Goal: Task Accomplishment & Management: Complete application form

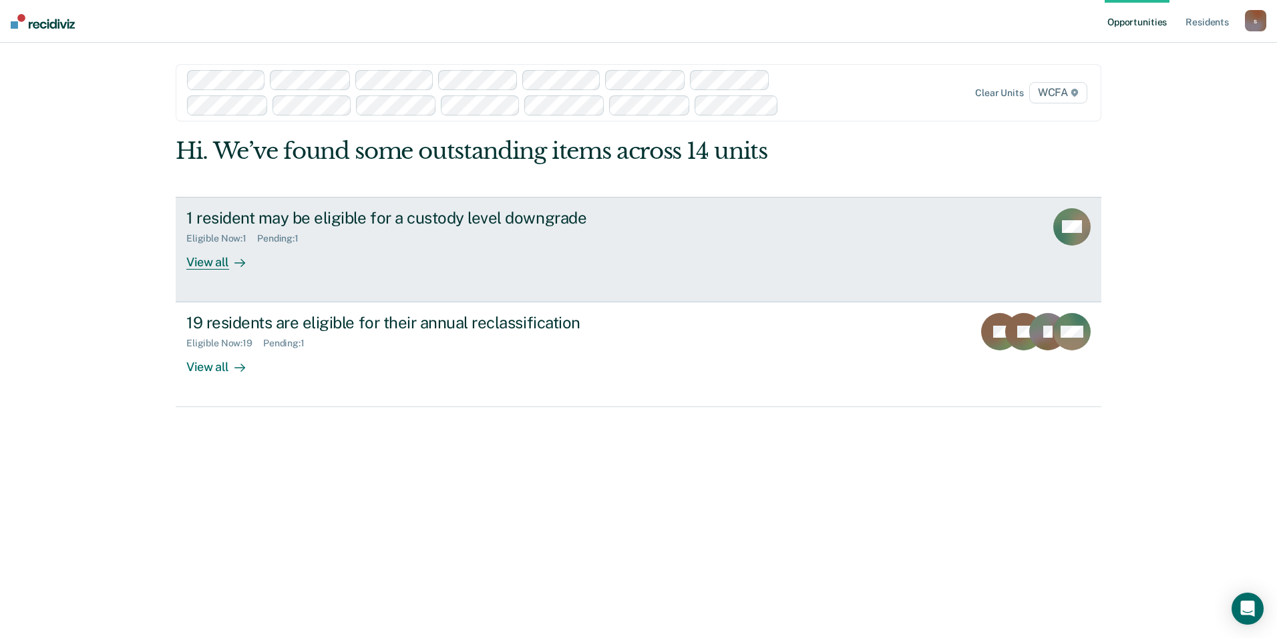
click at [212, 265] on div "View all" at bounding box center [223, 257] width 75 height 26
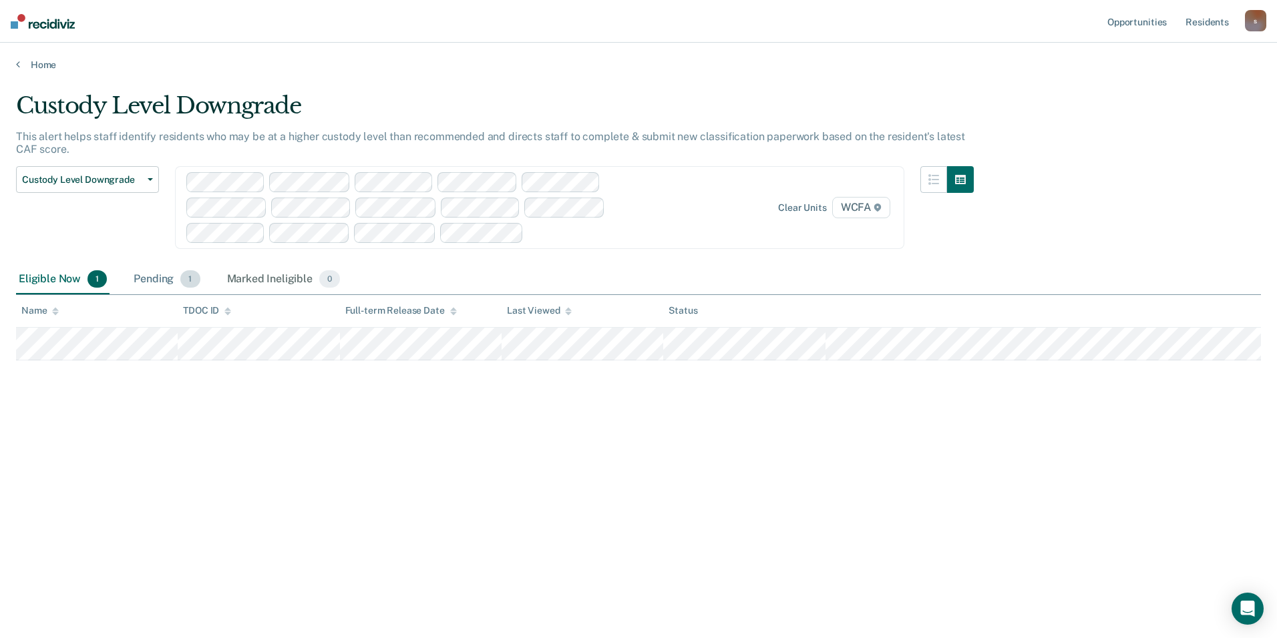
click at [153, 281] on div "Pending 1" at bounding box center [166, 279] width 71 height 29
click at [59, 281] on div "Eligible Now 1" at bounding box center [62, 279] width 93 height 29
click at [34, 61] on link "Home" at bounding box center [638, 65] width 1245 height 12
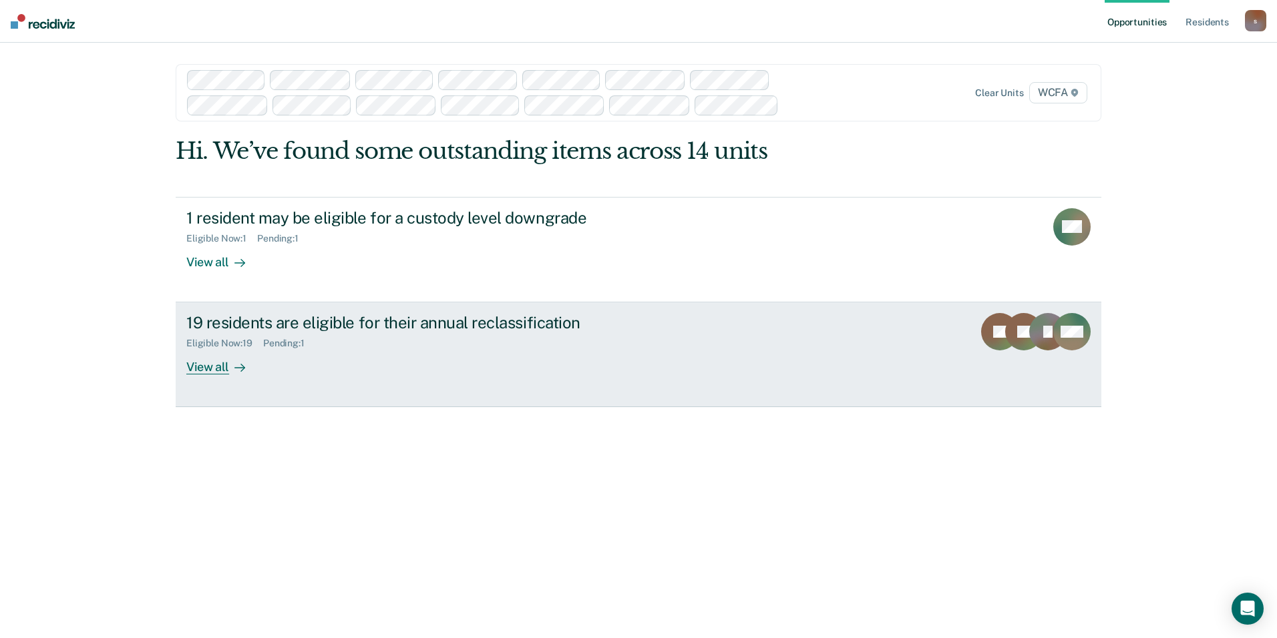
click at [211, 366] on div "View all" at bounding box center [223, 362] width 75 height 26
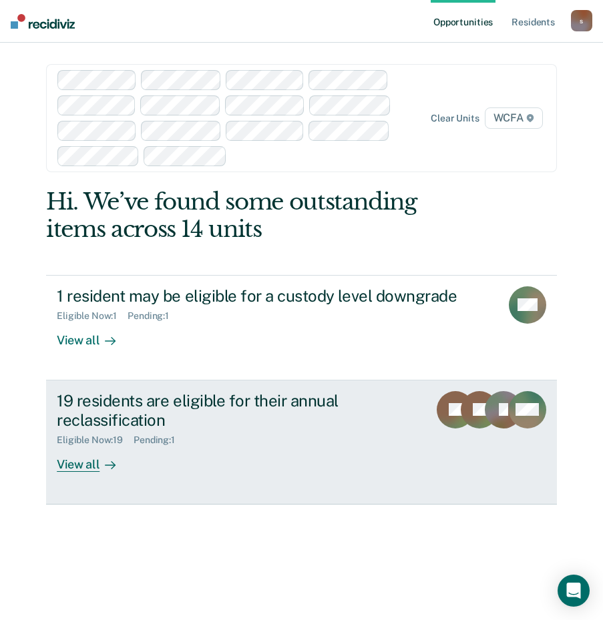
click at [80, 467] on div "View all" at bounding box center [94, 459] width 75 height 26
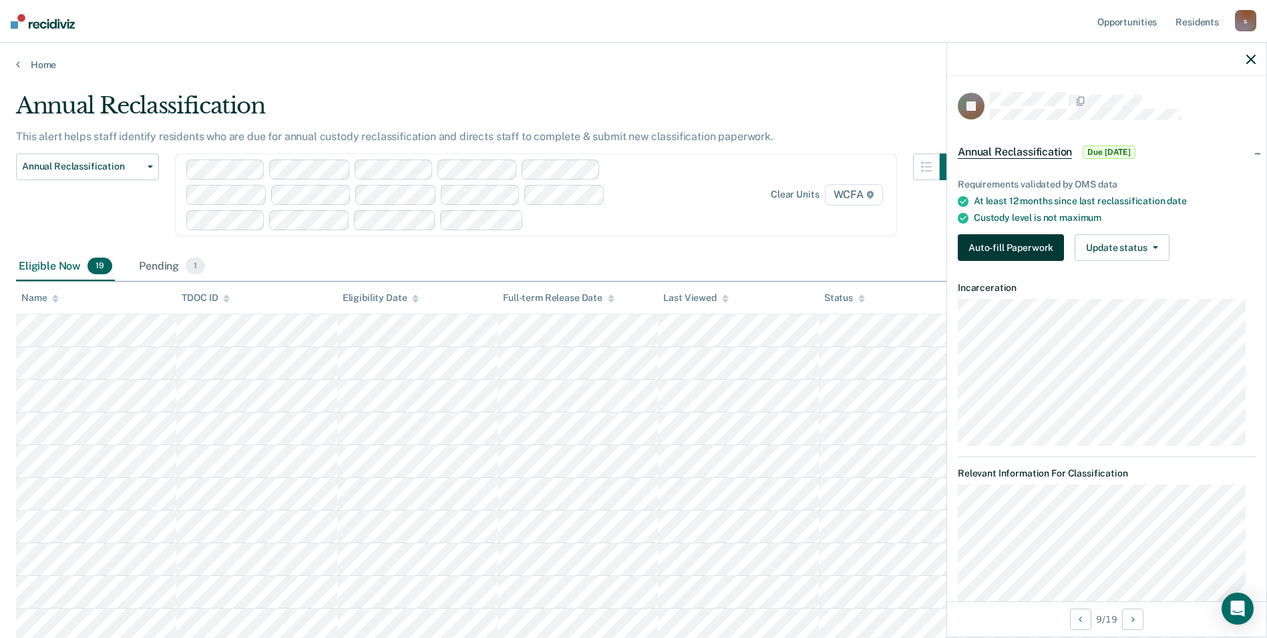
click at [612, 254] on button "Auto-fill Paperwork" at bounding box center [1010, 247] width 106 height 27
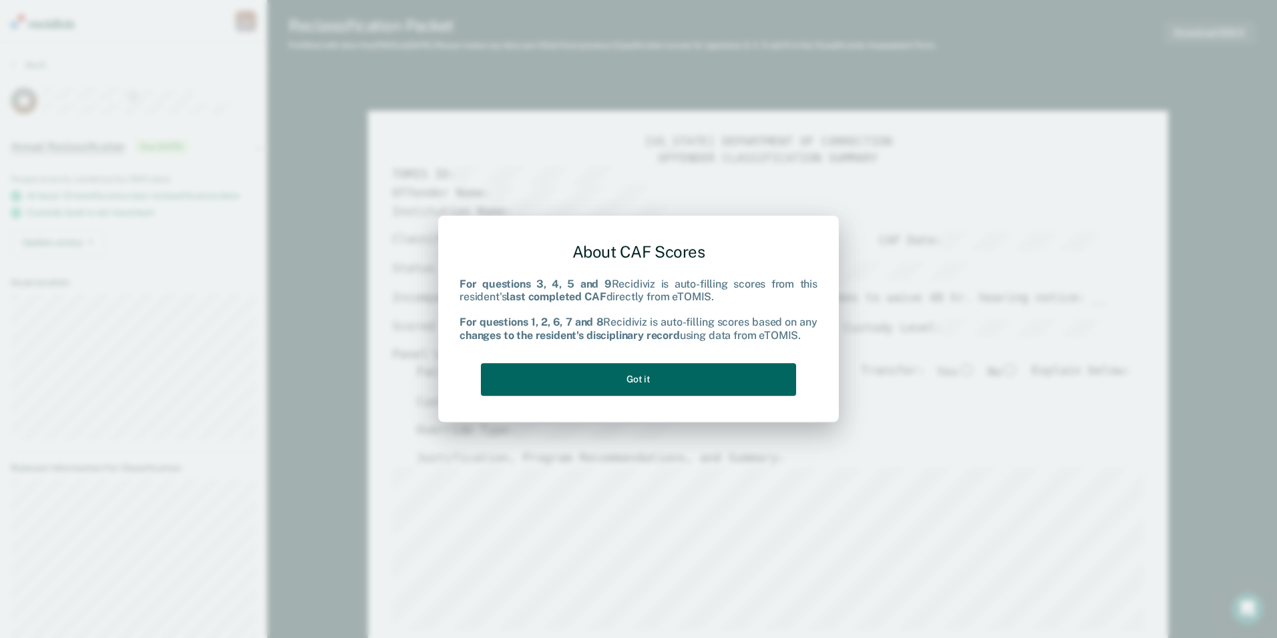
click at [612, 383] on button "Got it" at bounding box center [638, 379] width 315 height 33
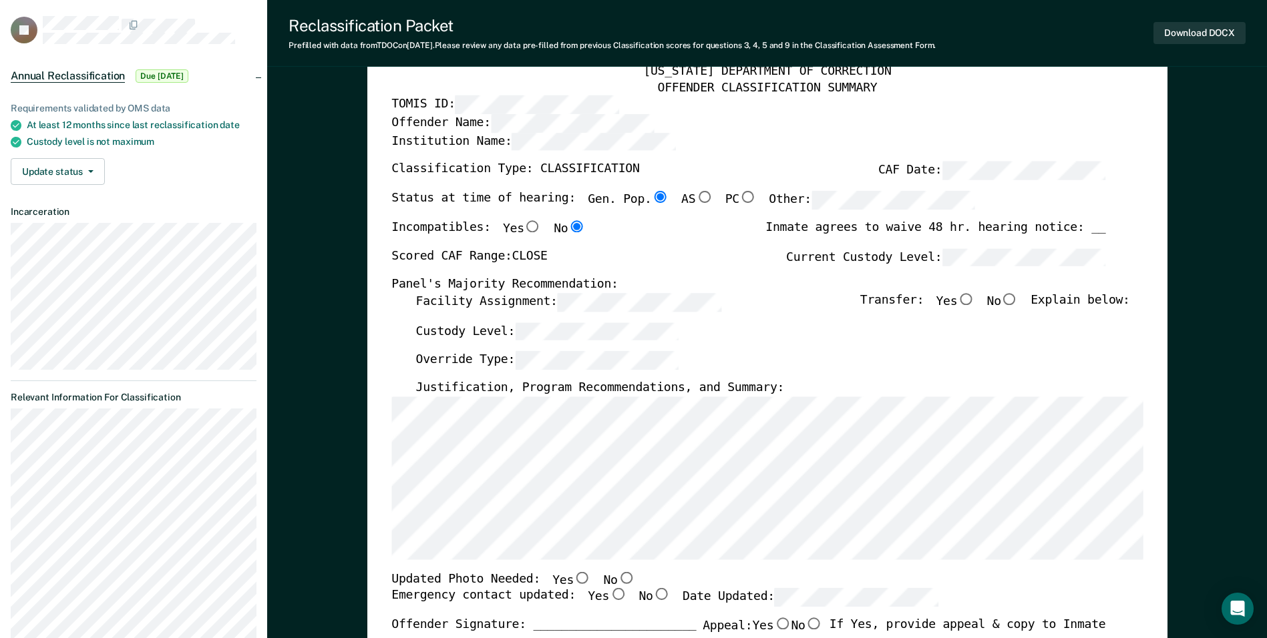
scroll to position [134, 0]
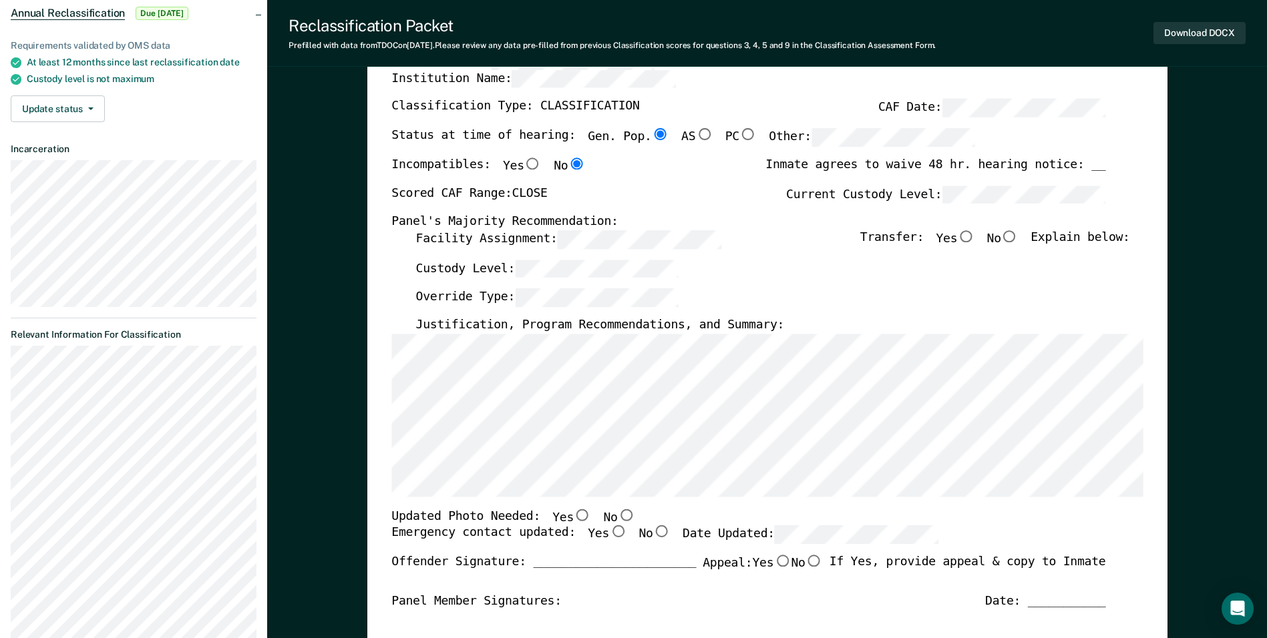
click at [612, 262] on div "Custody Level:" at bounding box center [772, 274] width 714 height 29
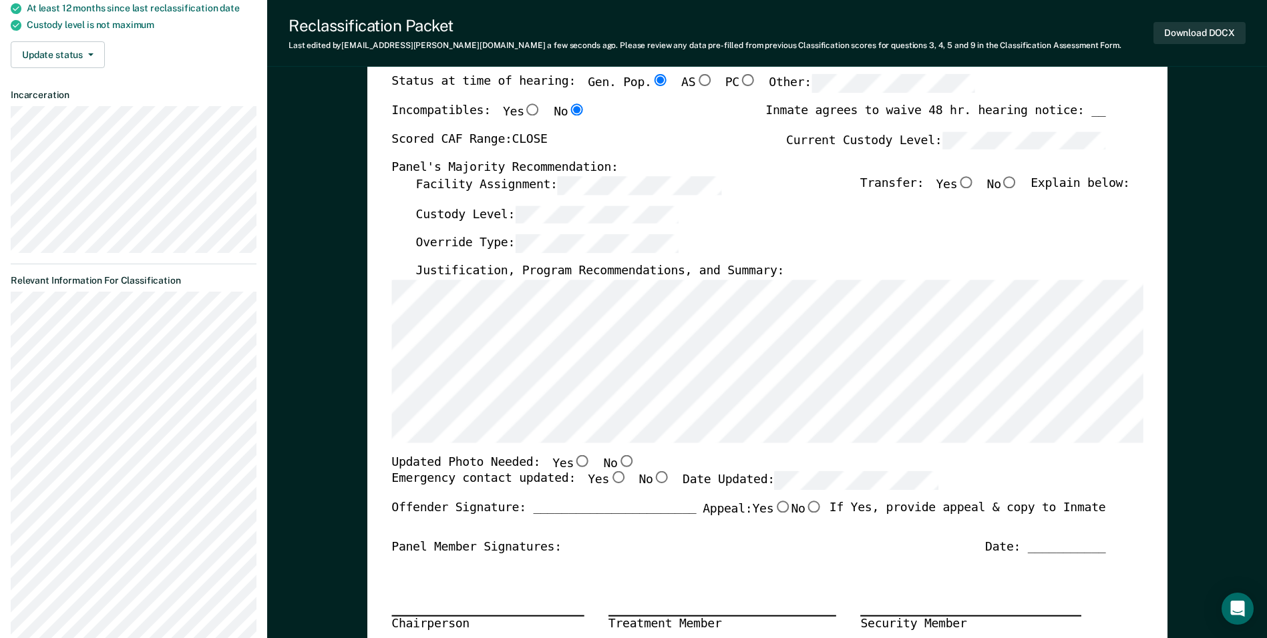
scroll to position [200, 0]
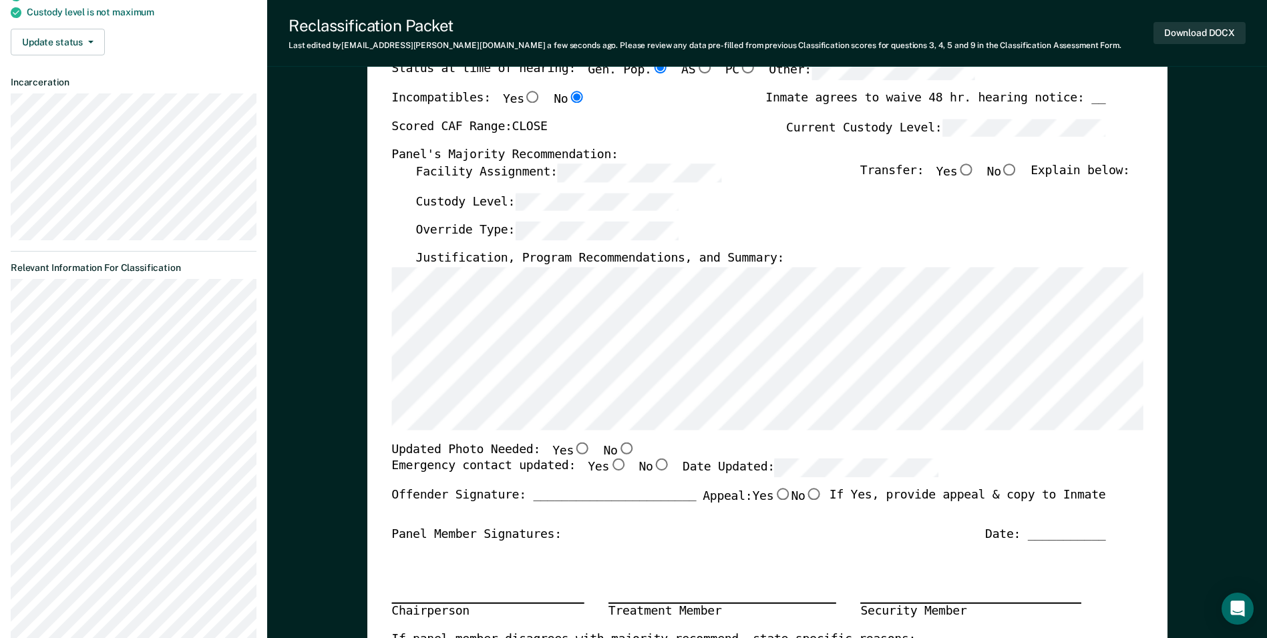
click at [574, 449] on input "Yes" at bounding box center [582, 448] width 17 height 12
type textarea "x"
radio input "true"
click at [609, 467] on input "Yes" at bounding box center [617, 465] width 17 height 12
type textarea "x"
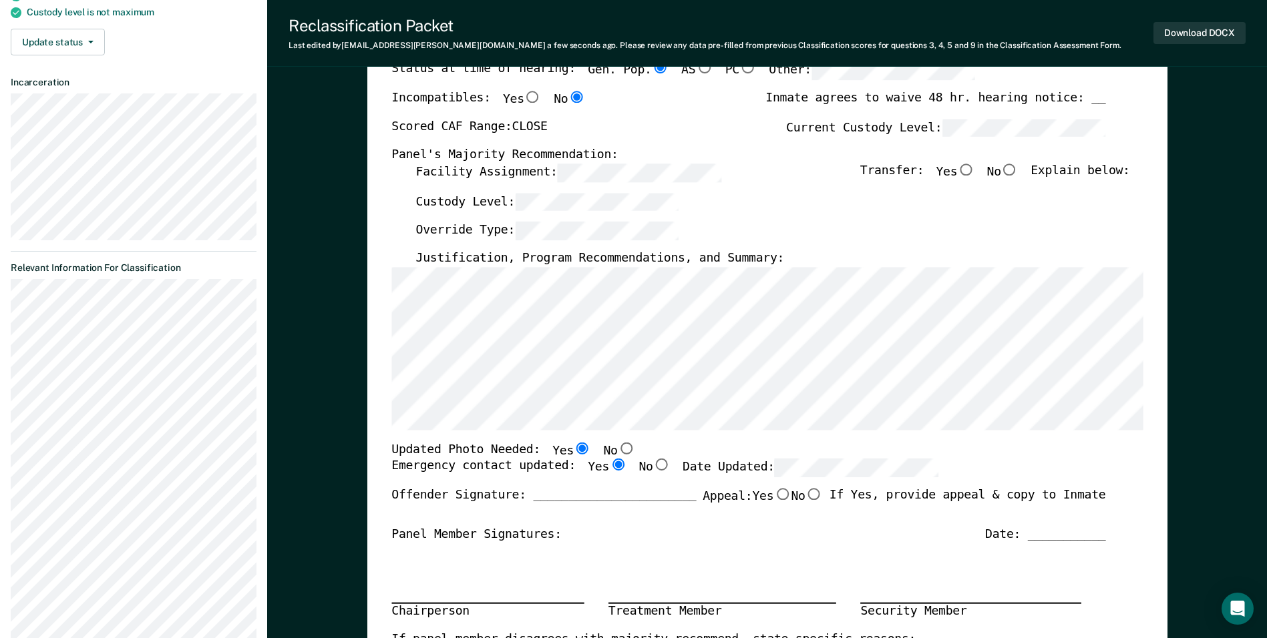
radio input "true"
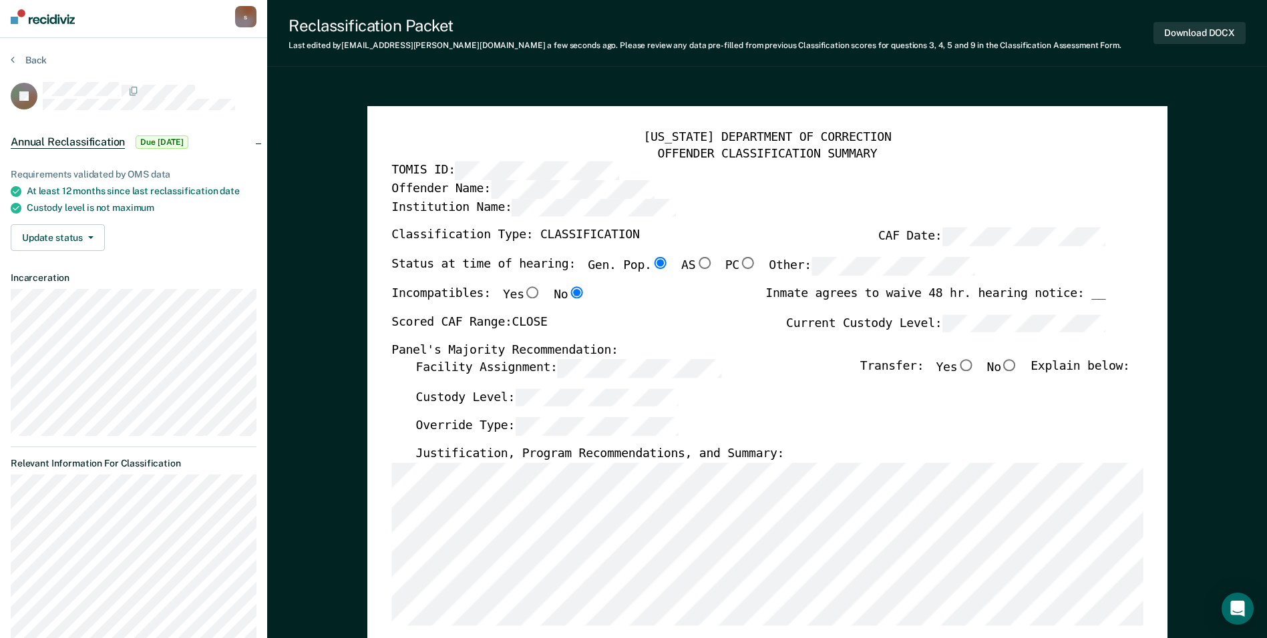
scroll to position [0, 0]
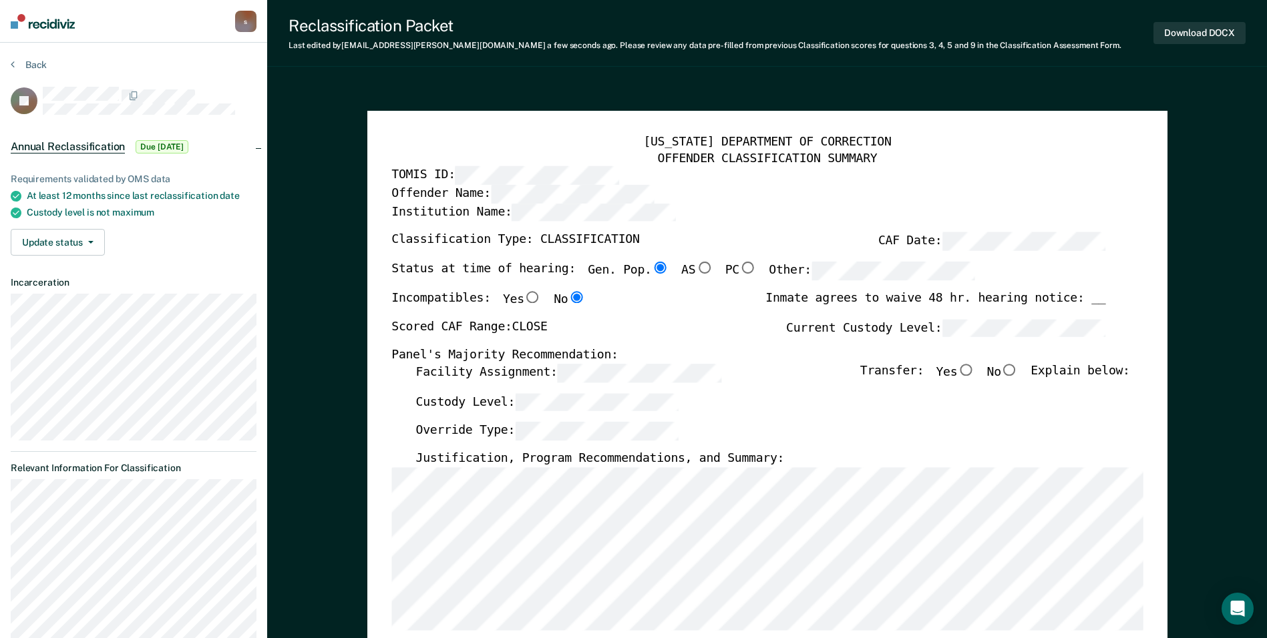
click at [612, 415] on div "Custody Level:" at bounding box center [772, 407] width 714 height 29
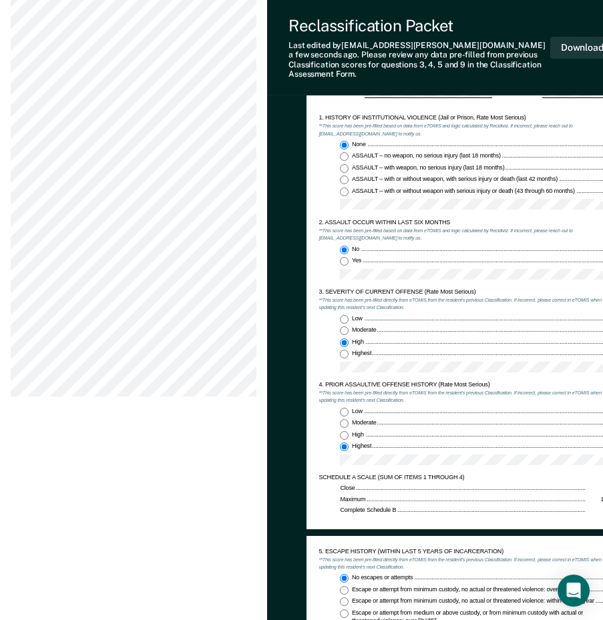
scroll to position [668, 0]
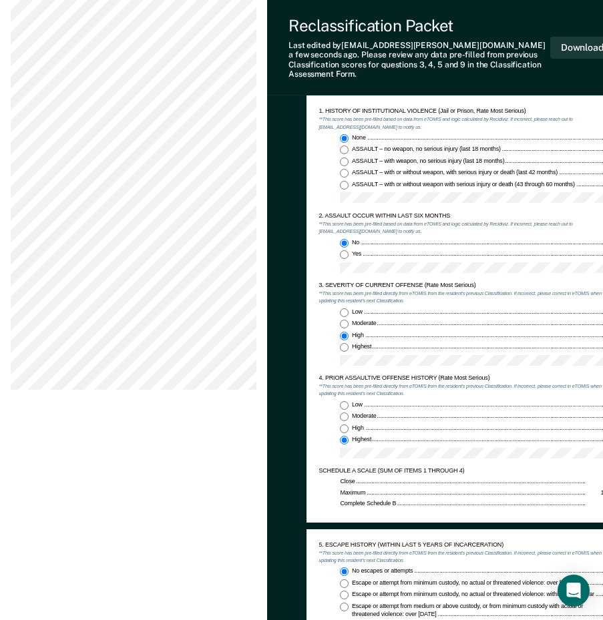
click at [396, 320] on div "Moderate" at bounding box center [480, 324] width 256 height 8
click at [349, 320] on input "Moderate 1" at bounding box center [344, 324] width 9 height 9
type textarea "x"
radio input "true"
radio input "false"
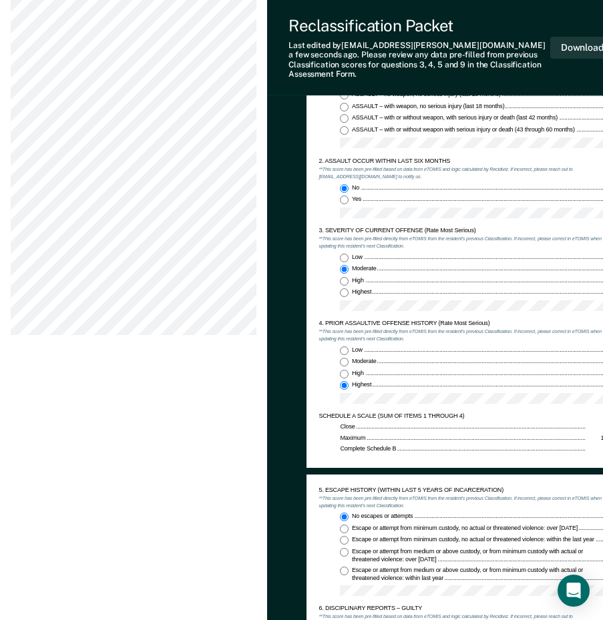
scroll to position [734, 0]
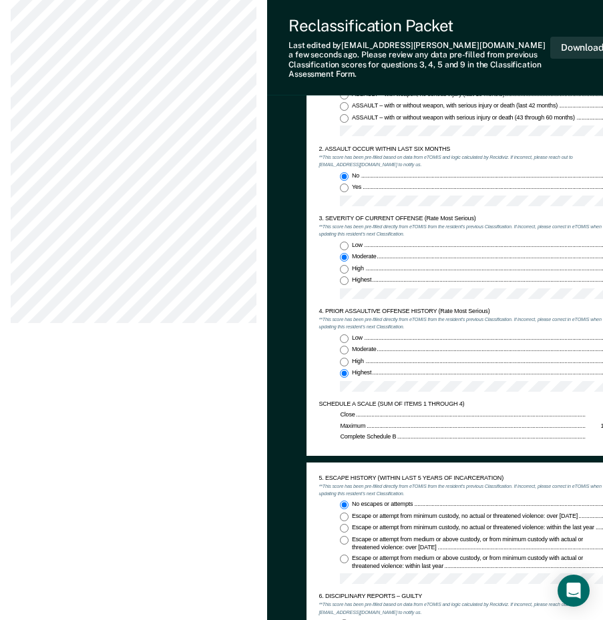
click at [339, 262] on div "Low 0 Moderate 1 High 3 Highest 4" at bounding box center [462, 273] width 288 height 63
click at [341, 265] on input "High 3" at bounding box center [344, 269] width 9 height 9
type textarea "x"
radio input "false"
radio input "true"
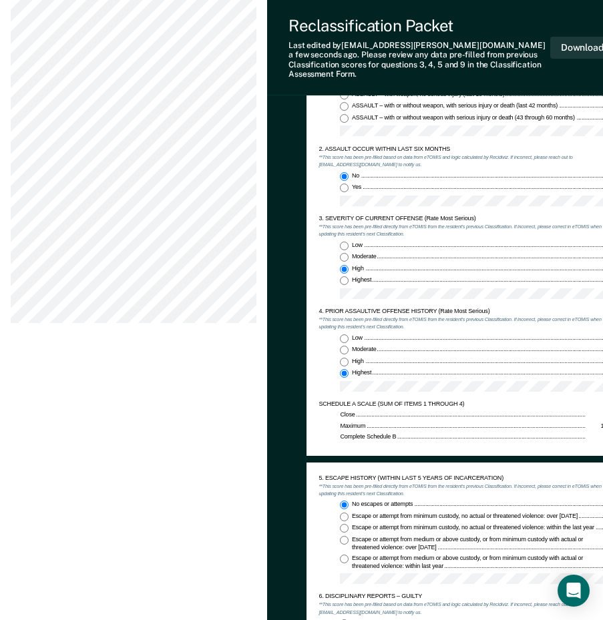
click at [516, 437] on div "TENNESSEE DEPARTMENT OF CORRECTION CLASSIFICATION CUSTODY ASSESSMENT INSTITUTIO…" at bounding box center [504, 192] width 397 height 527
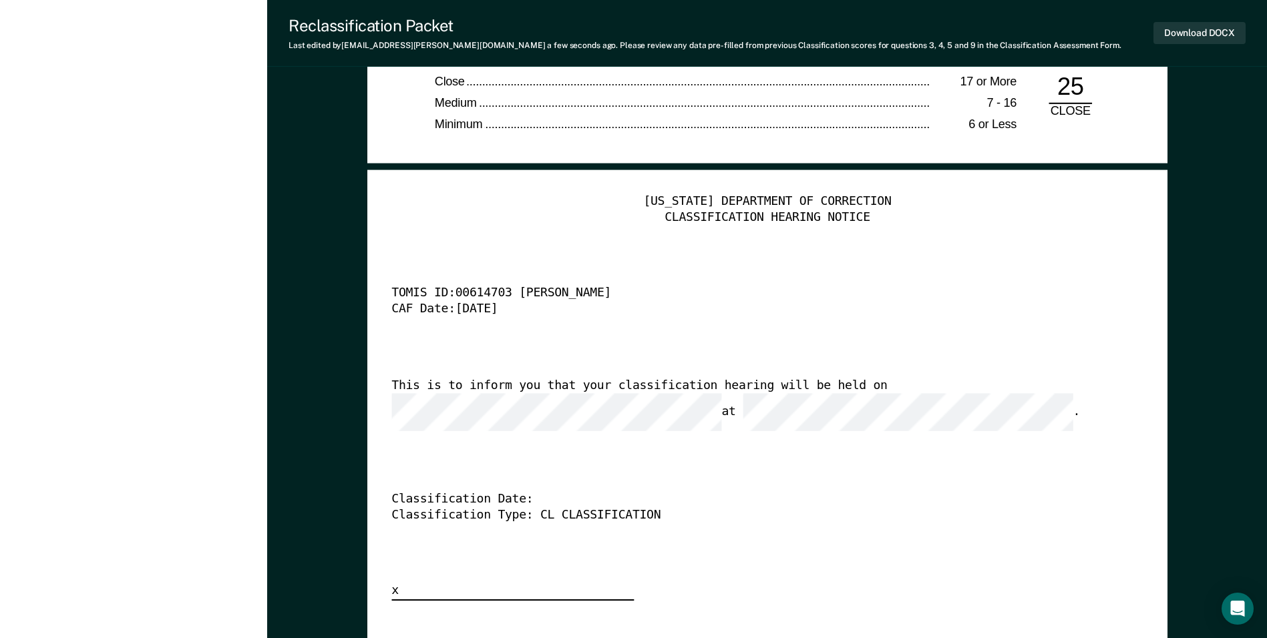
scroll to position [2938, 0]
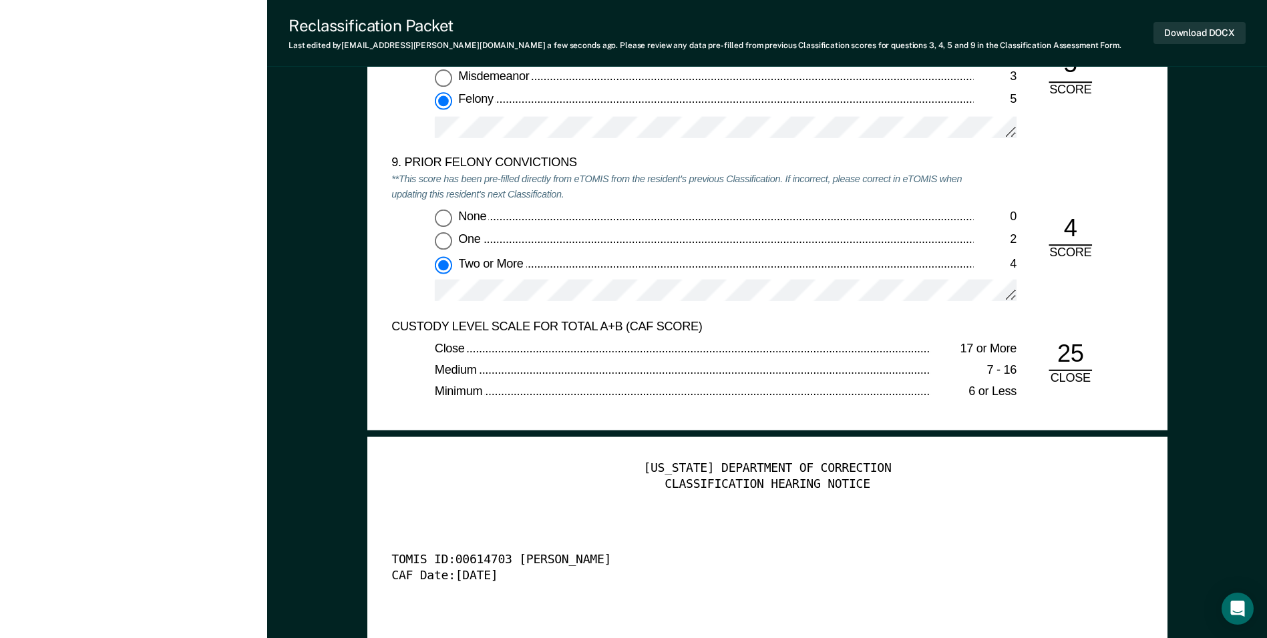
click at [612, 312] on div at bounding box center [726, 296] width 582 height 33
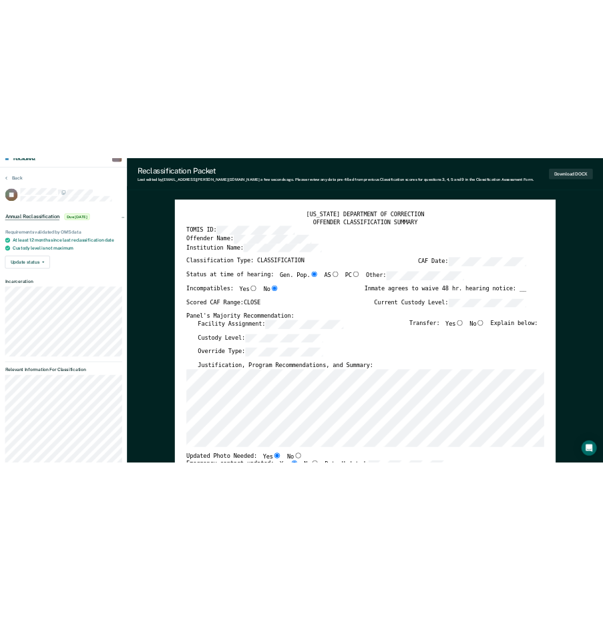
scroll to position [0, 0]
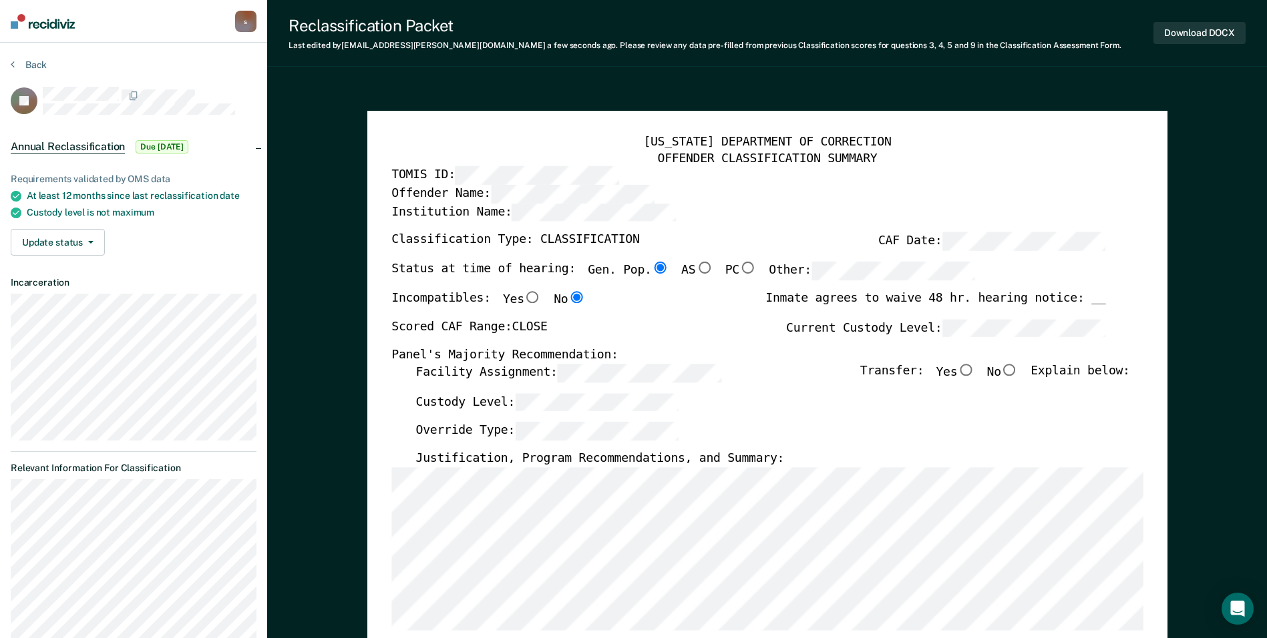
click at [612, 167] on div "TENNESSEE DEPARTMENT OF CORRECTION OFFENDER CLASSIFICATION SUMMARY TOMIS ID: Of…" at bounding box center [766, 639] width 751 height 1008
click at [612, 36] on button "Download DOCX" at bounding box center [1199, 33] width 92 height 22
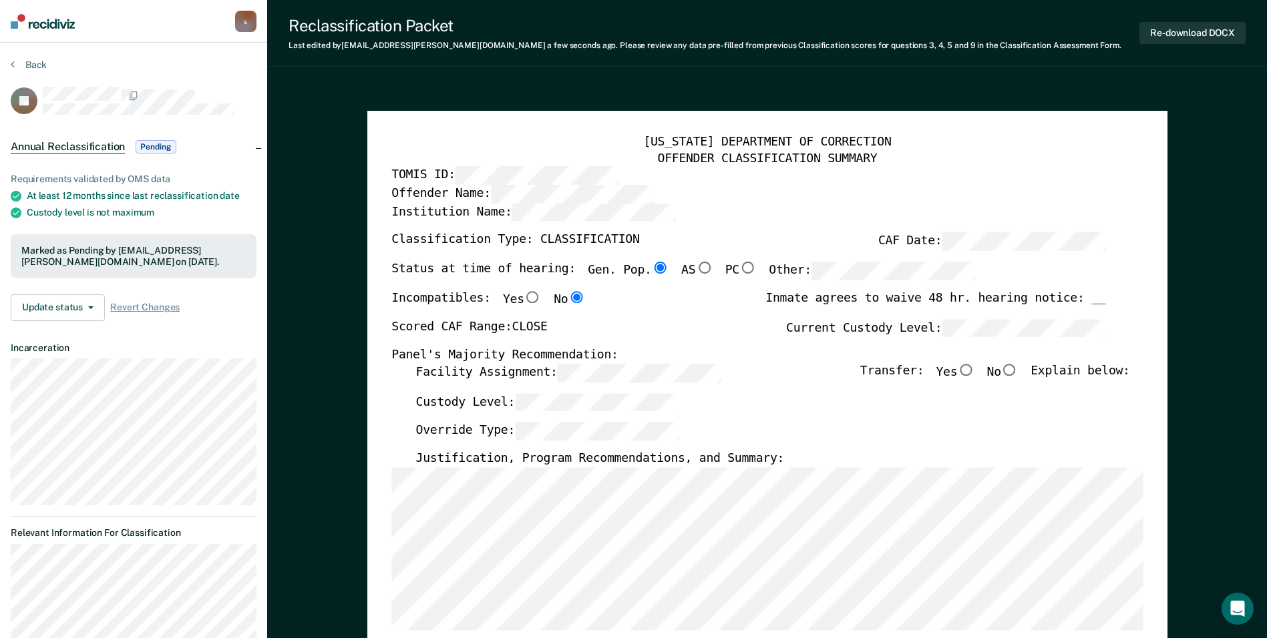
type textarea "x"
